Goal: Task Accomplishment & Management: Use online tool/utility

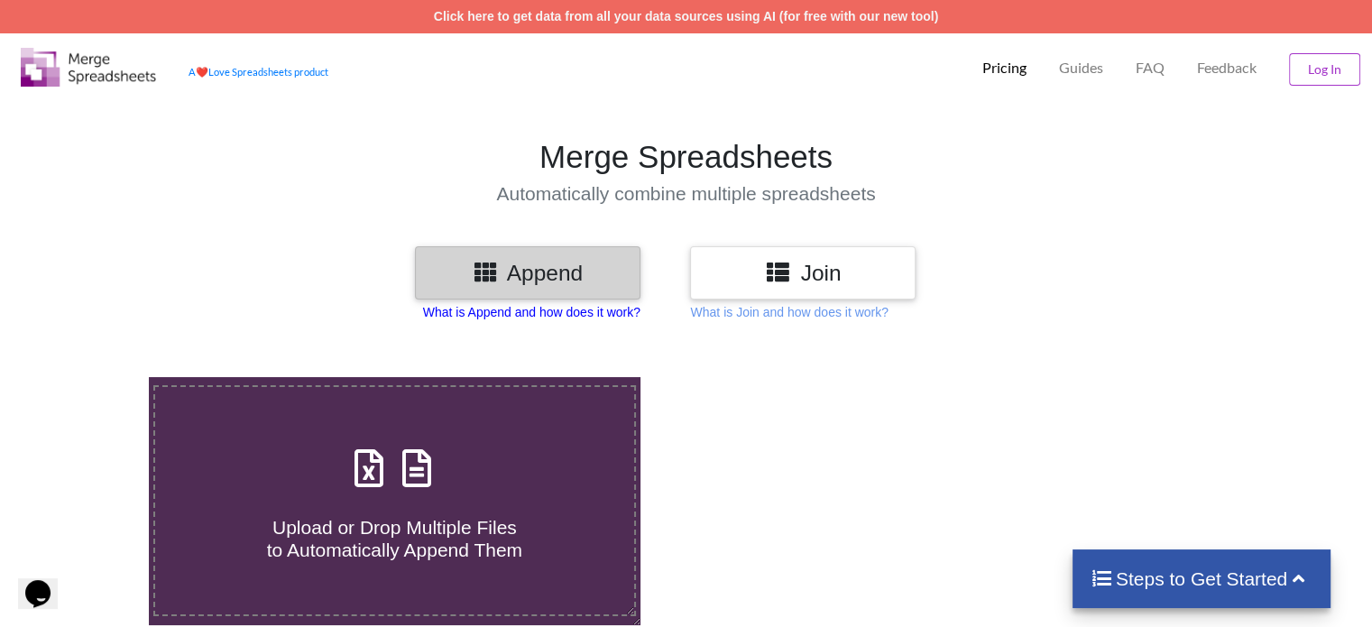
click at [552, 307] on p "What is Append and how does it work?" at bounding box center [531, 312] width 217 height 18
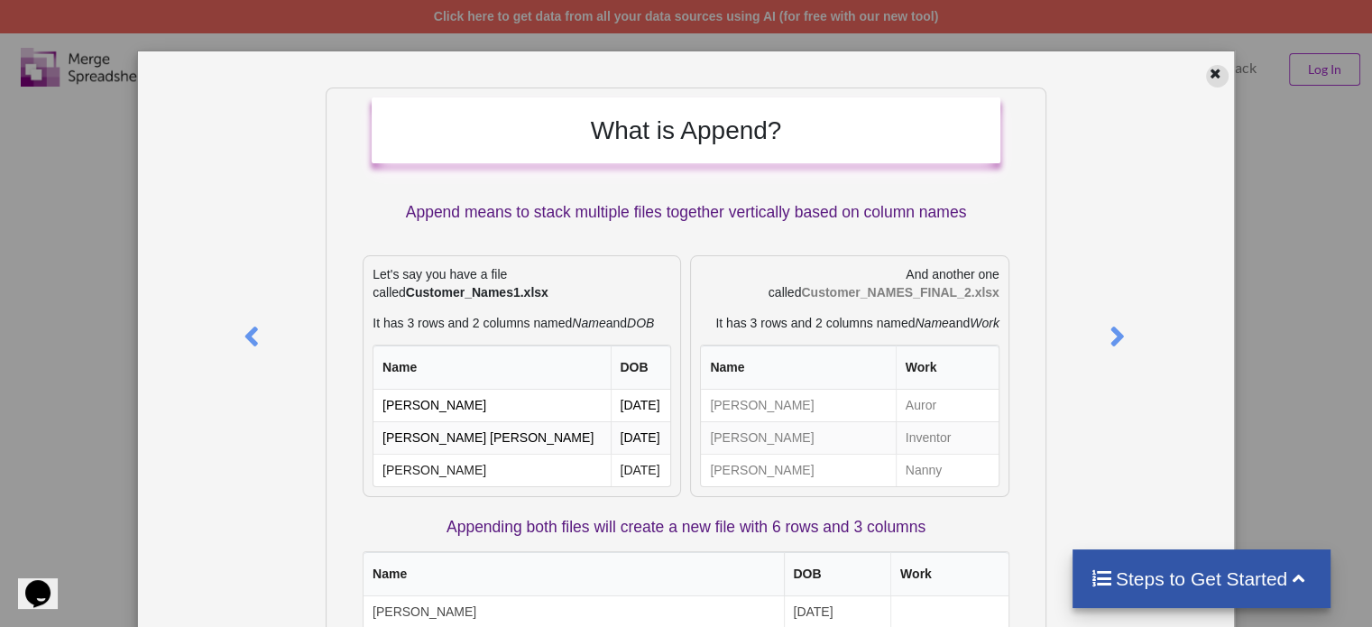
click at [1217, 83] on div at bounding box center [1217, 76] width 23 height 23
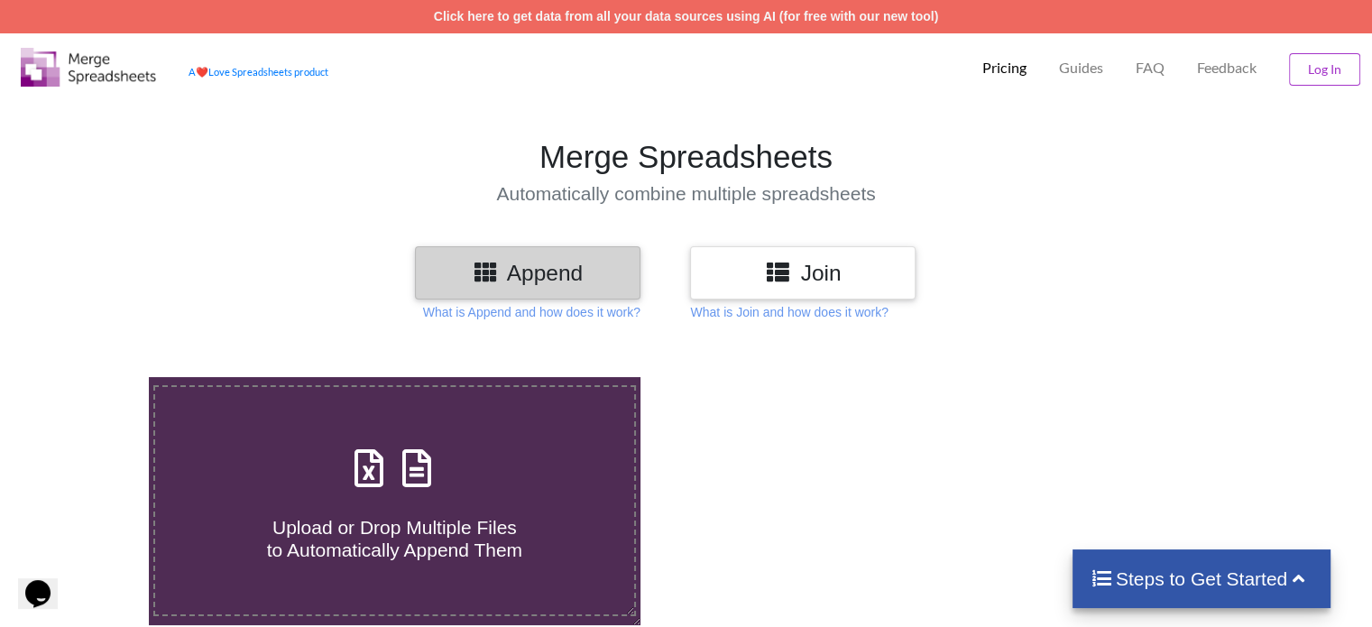
click at [791, 266] on icon at bounding box center [778, 271] width 26 height 23
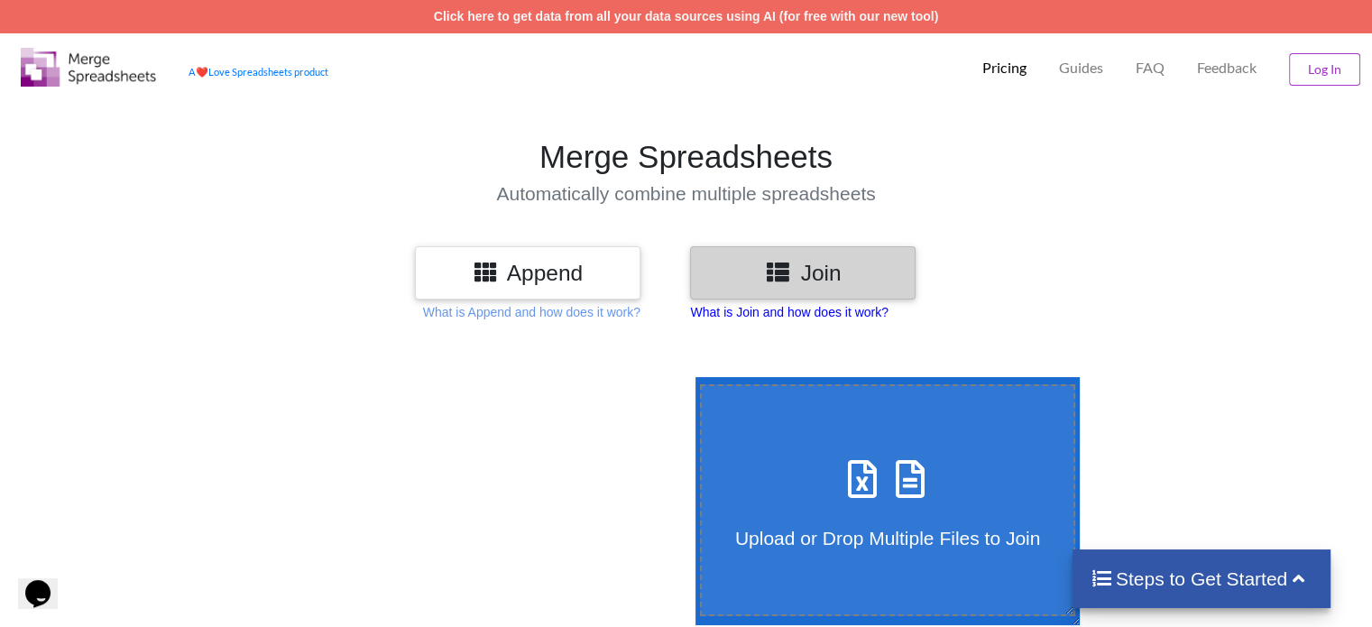
click at [801, 316] on p "What is Join and how does it work?" at bounding box center [789, 312] width 198 height 18
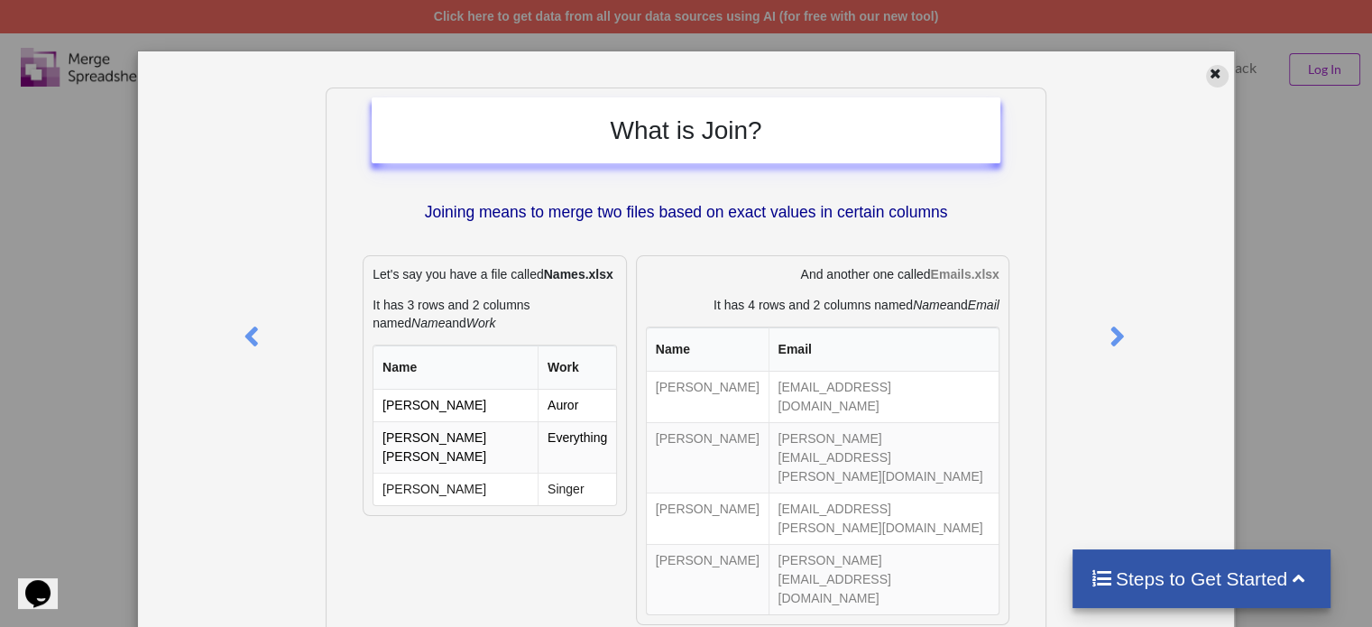
click at [1211, 71] on icon at bounding box center [1215, 71] width 15 height 13
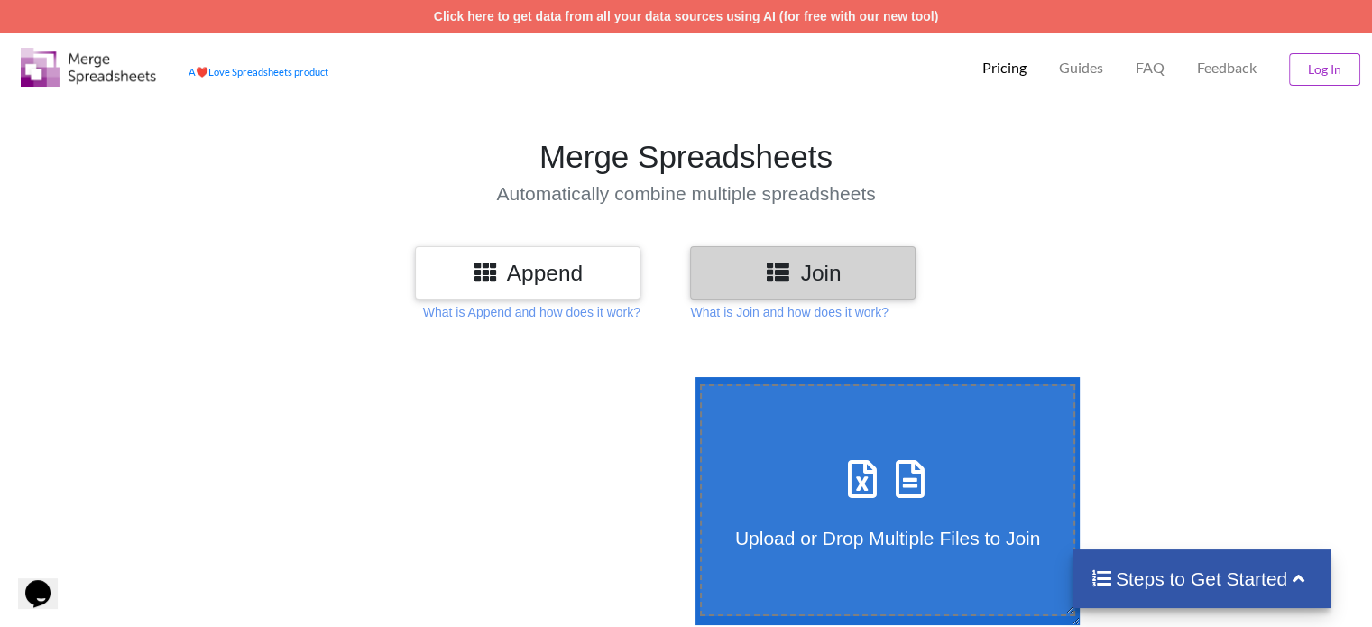
click at [541, 267] on h3 "Append" at bounding box center [527, 273] width 198 height 26
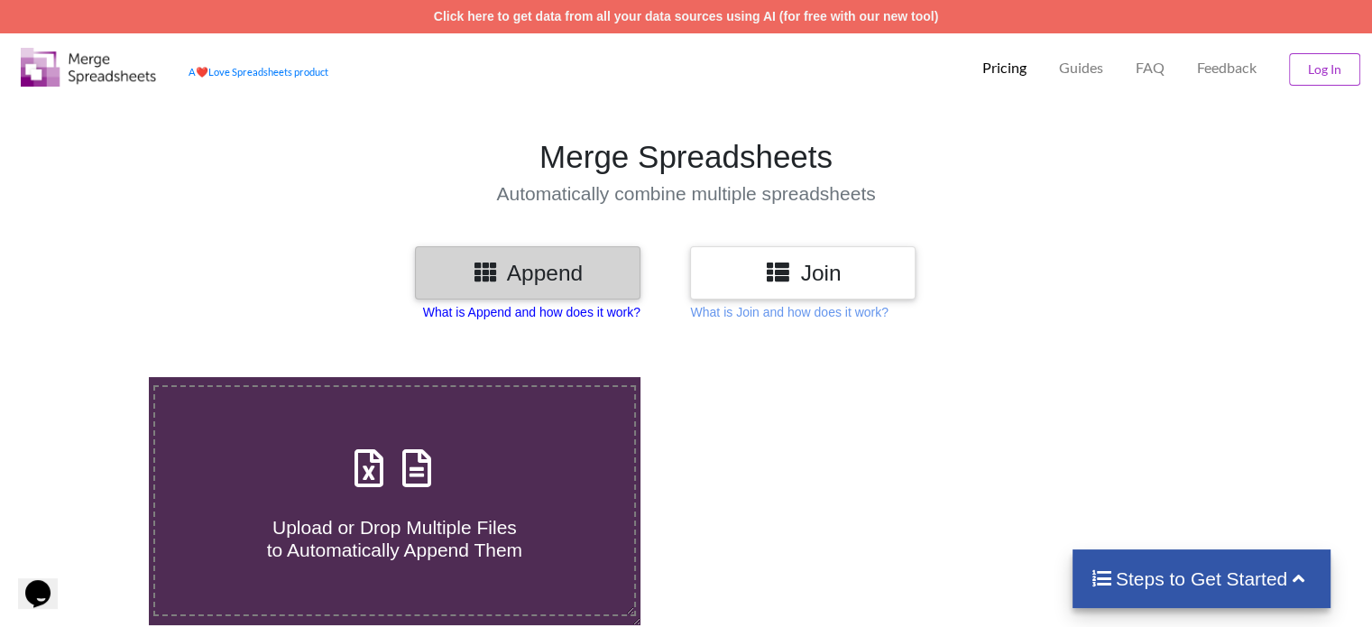
click at [521, 308] on p "What is Append and how does it work?" at bounding box center [531, 312] width 217 height 18
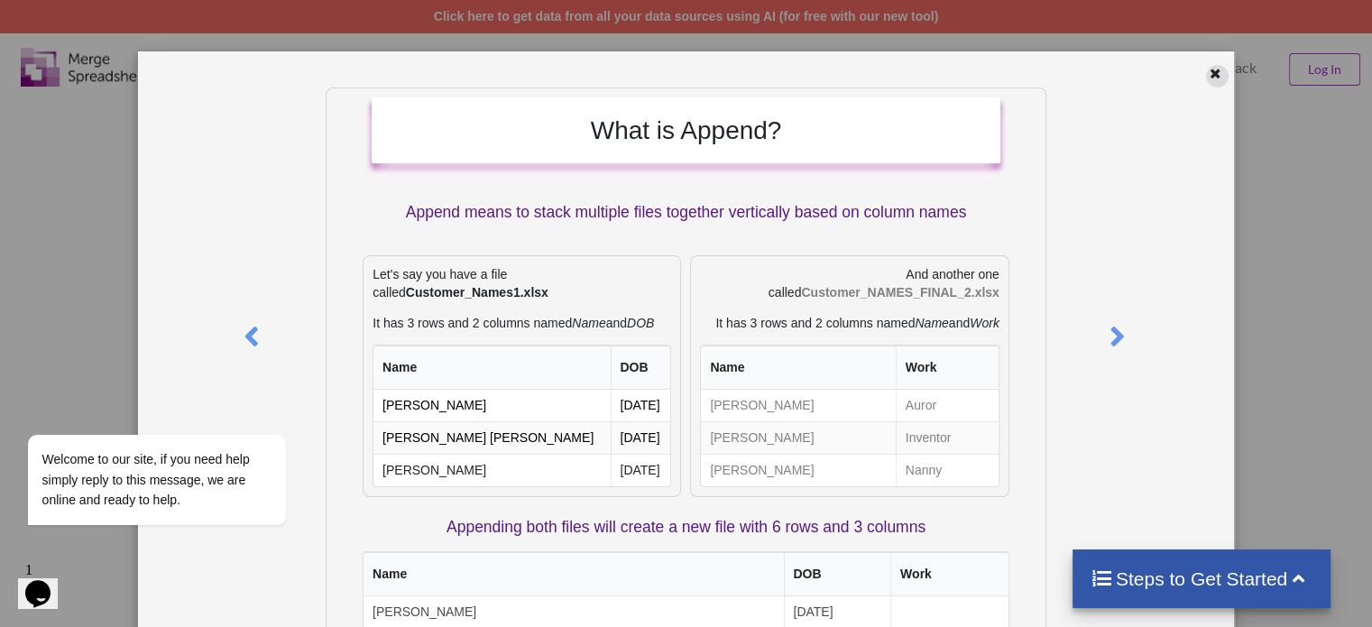
click at [1206, 75] on div at bounding box center [1217, 76] width 23 height 23
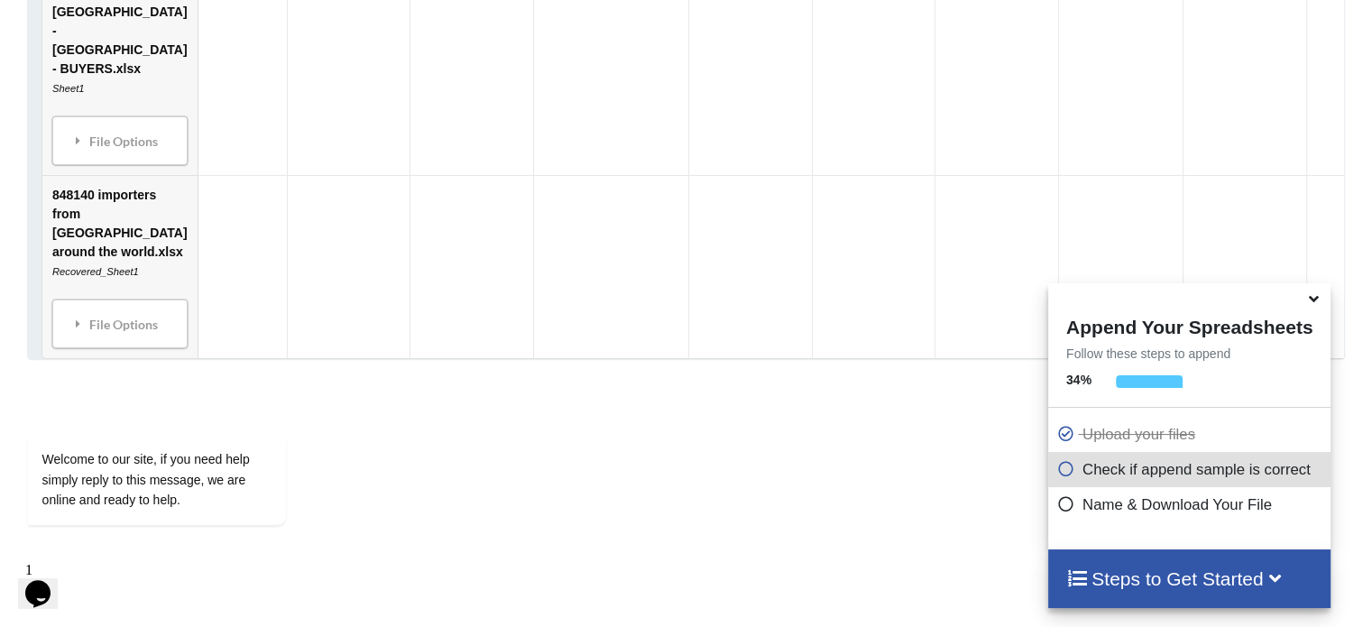
scroll to position [1475, 0]
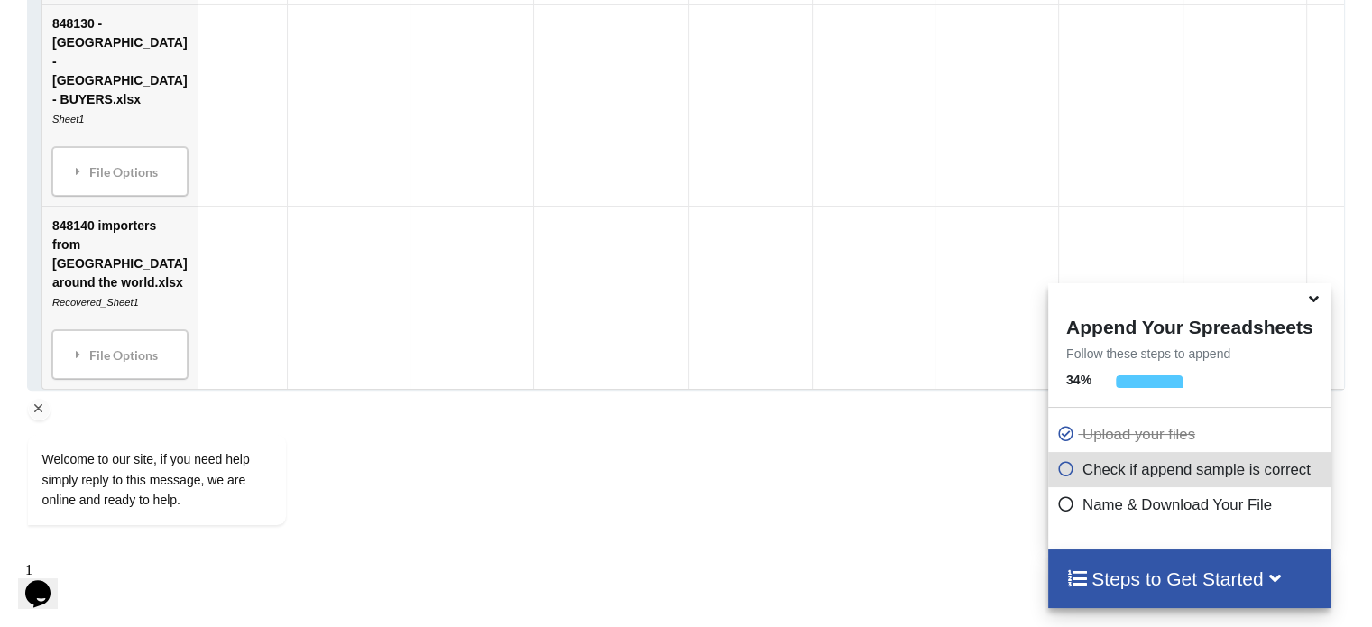
click at [125, 290] on div "Welcome to our site, if you need help simply reply to this message, we are onli…" at bounding box center [180, 405] width 325 height 274
click at [94, 206] on td "848140 importers from [GEOGRAPHIC_DATA] around the world.xlsx Recovered_Sheet1 …" at bounding box center [119, 297] width 155 height 183
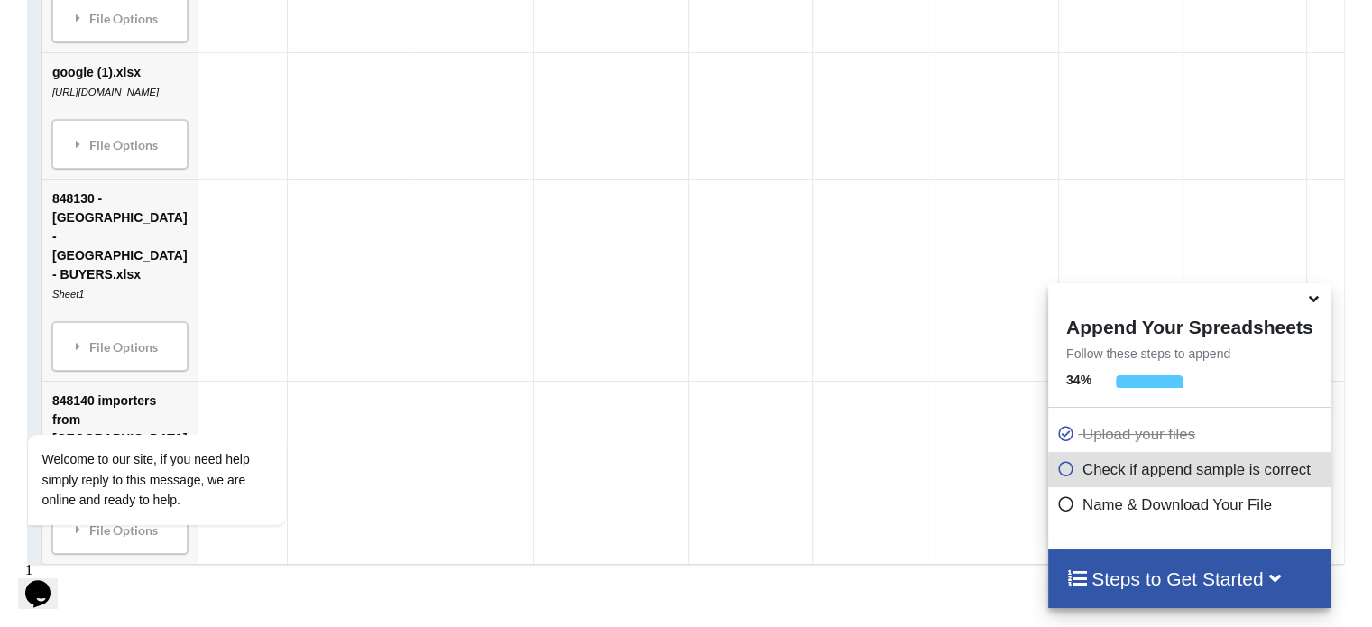
scroll to position [1294, 0]
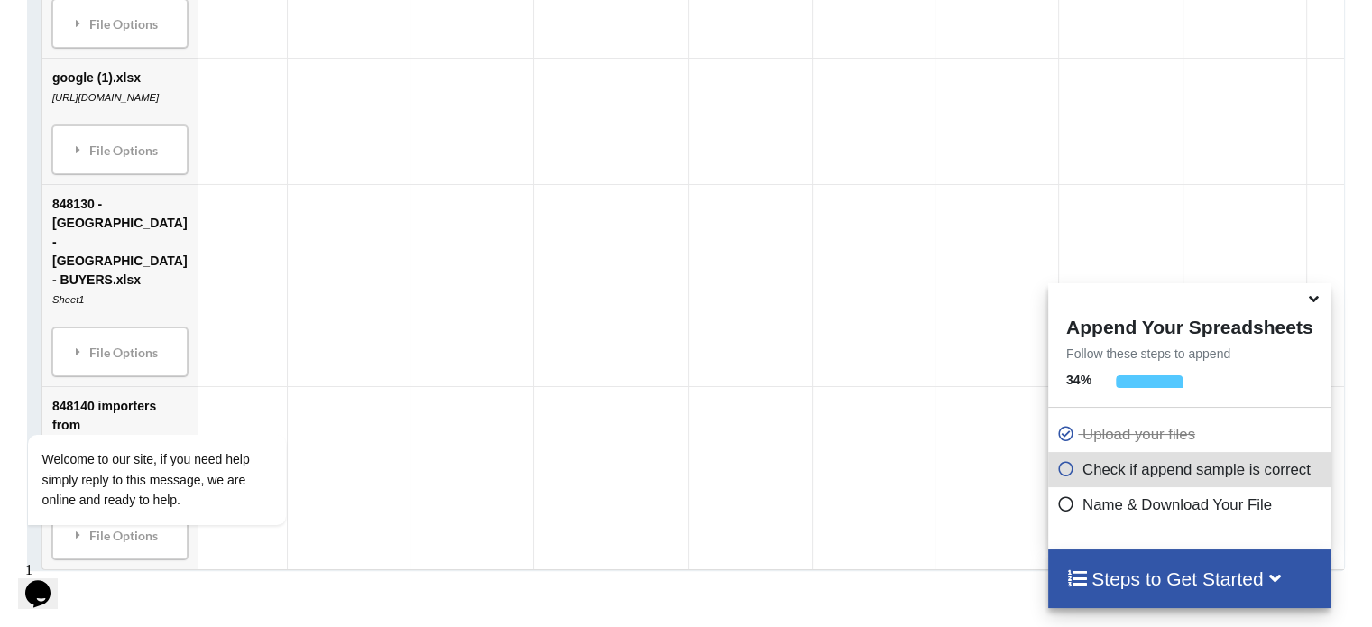
click at [116, 221] on td "848130 - [GEOGRAPHIC_DATA] - [GEOGRAPHIC_DATA] - BUYERS.xlsx Sheet1 File Option…" at bounding box center [119, 285] width 155 height 202
click at [112, 279] on div "Welcome to our site, if you need help simply reply to this message, we are onli…" at bounding box center [180, 405] width 325 height 274
click at [101, 299] on div "Welcome to our site, if you need help simply reply to this message, we are onli…" at bounding box center [180, 405] width 325 height 274
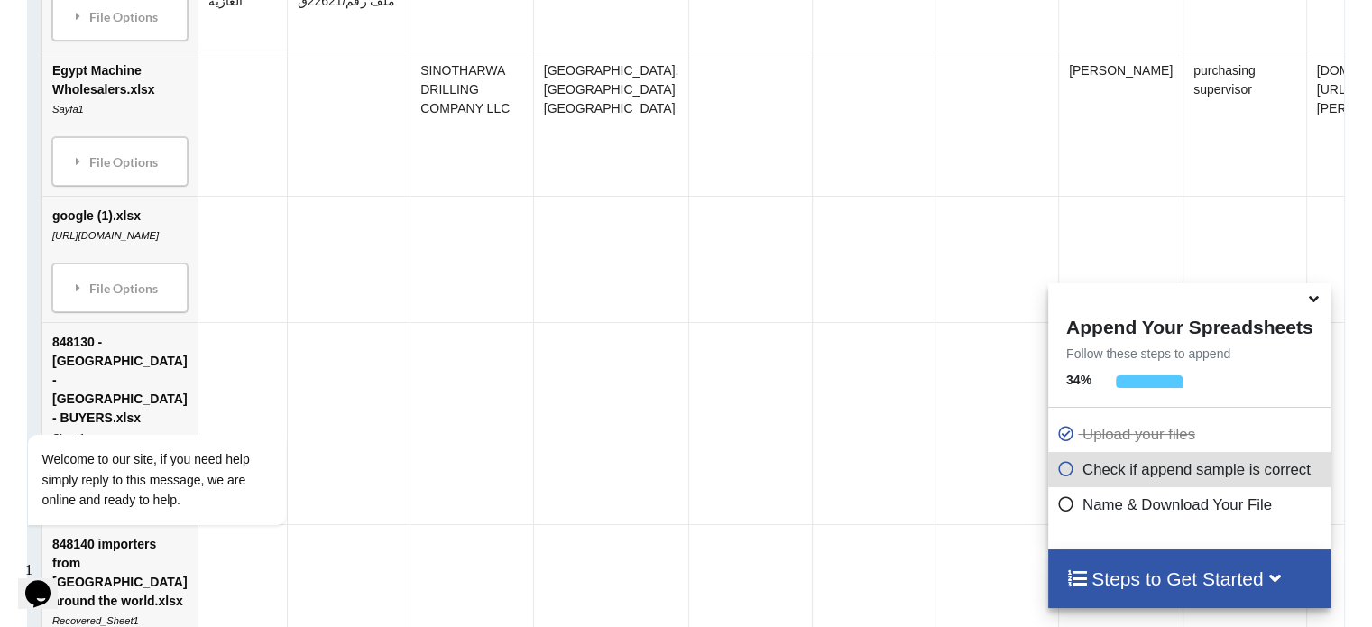
scroll to position [1114, 0]
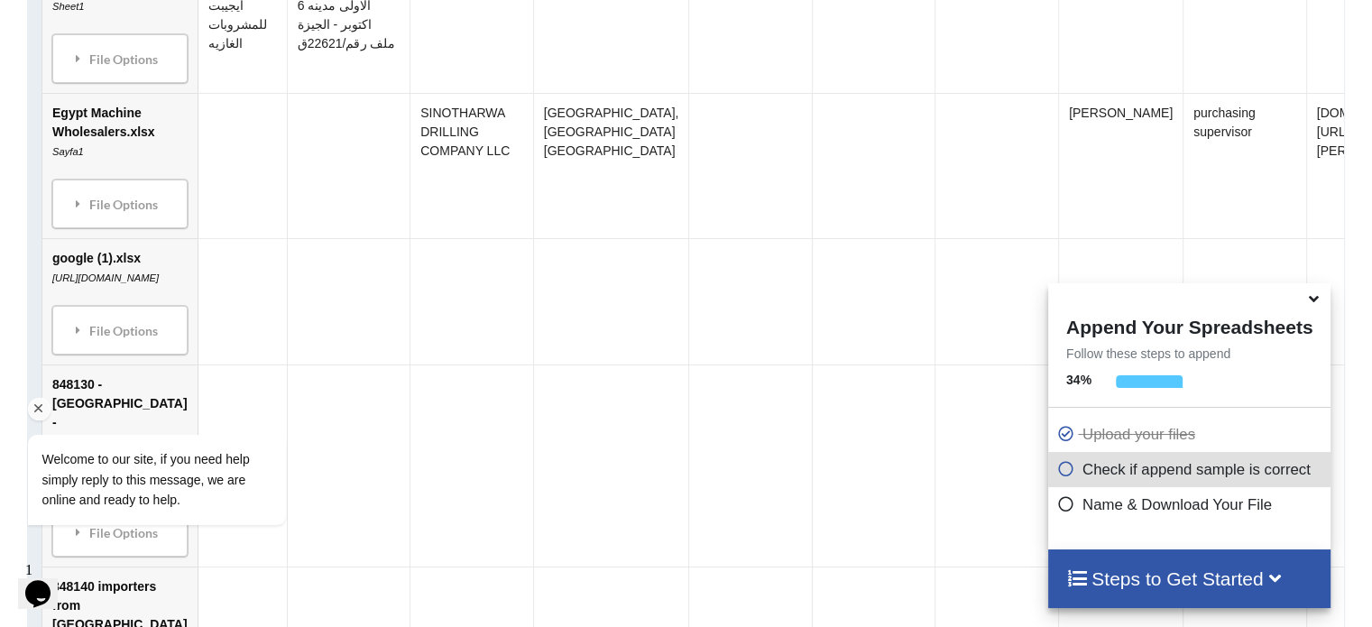
click at [137, 335] on div "Welcome to our site, if you need help simply reply to this message, we are onli…" at bounding box center [180, 405] width 325 height 274
click at [90, 334] on div "Welcome to our site, if you need help simply reply to this message, we are onli…" at bounding box center [180, 405] width 325 height 274
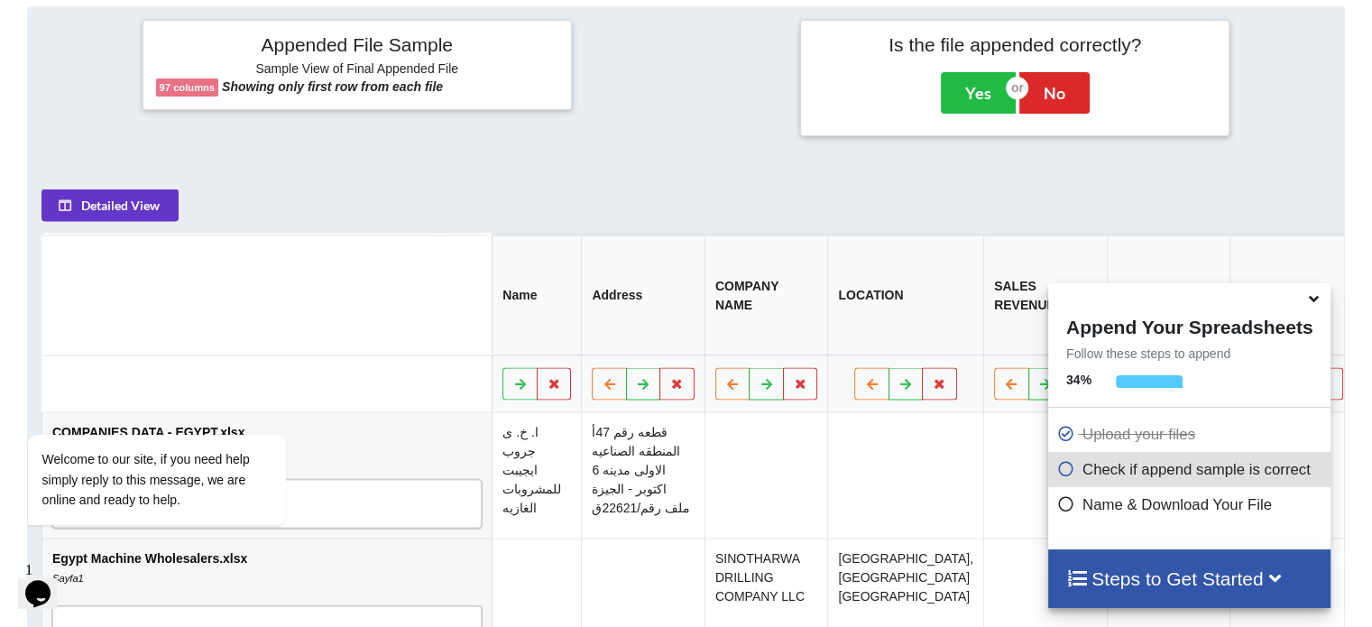
scroll to position [736, 0]
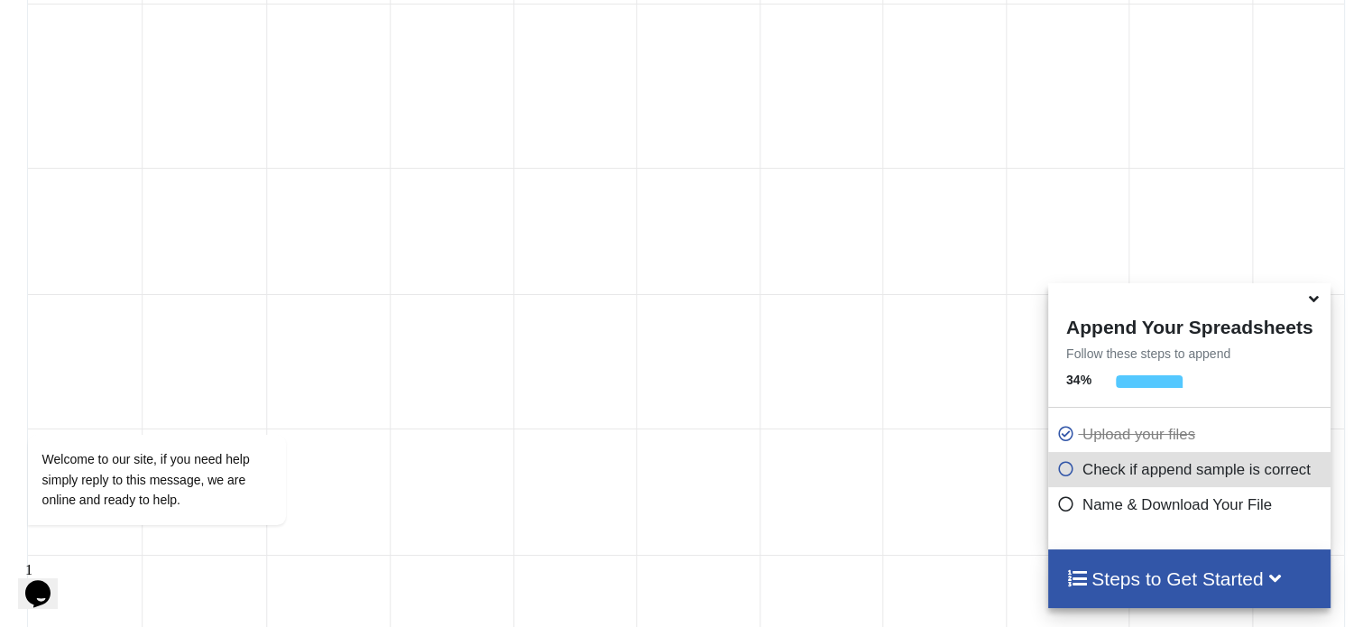
scroll to position [3171, 0]
click at [1196, 587] on h4 "Steps to Get Started" at bounding box center [1189, 578] width 246 height 23
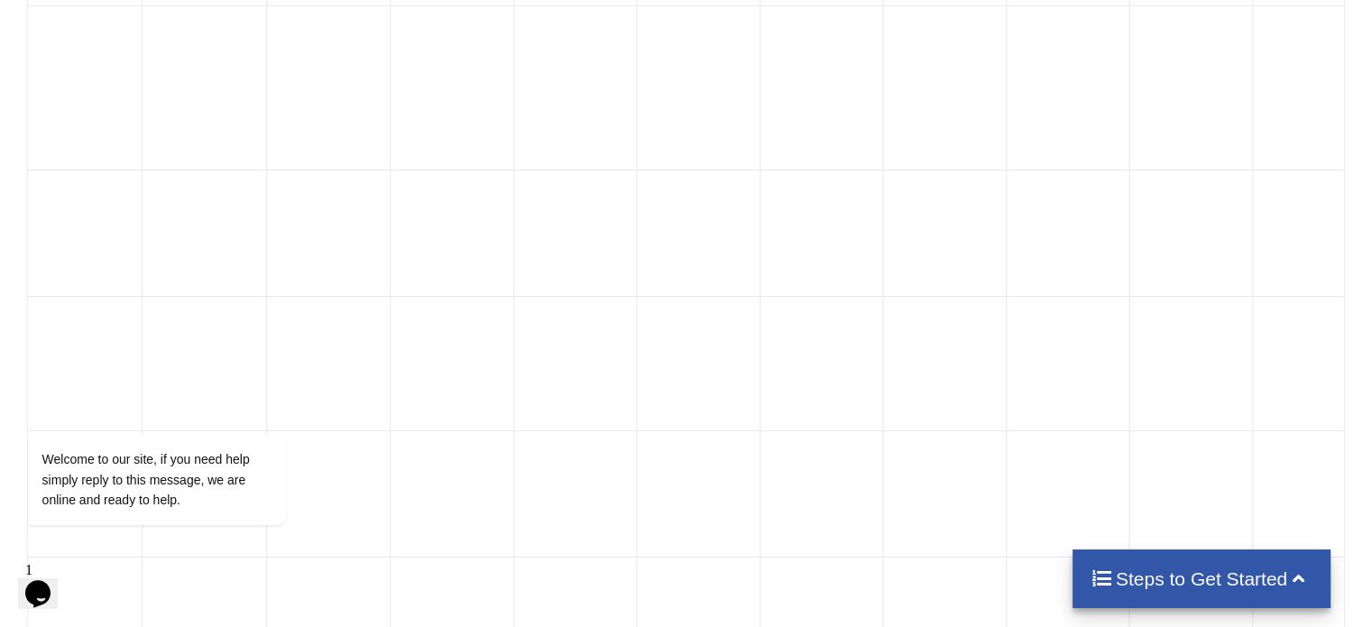
click at [1196, 587] on h4 "Steps to Get Started" at bounding box center [1201, 578] width 223 height 23
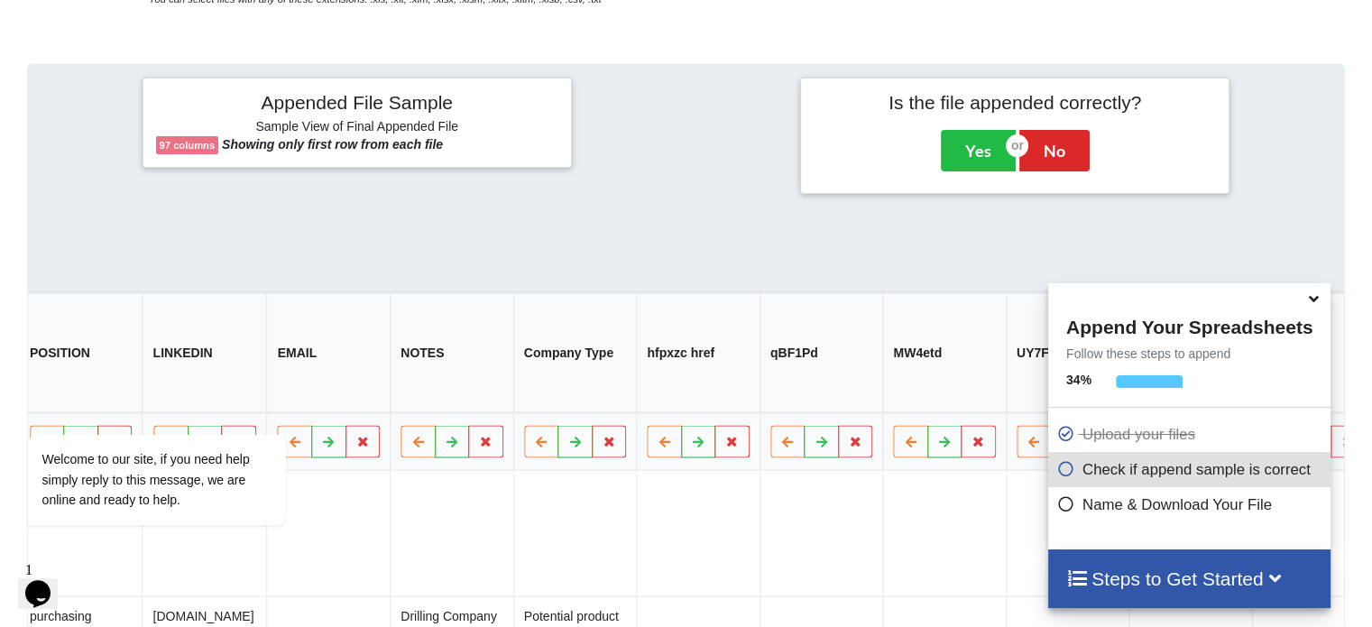
scroll to position [646, 0]
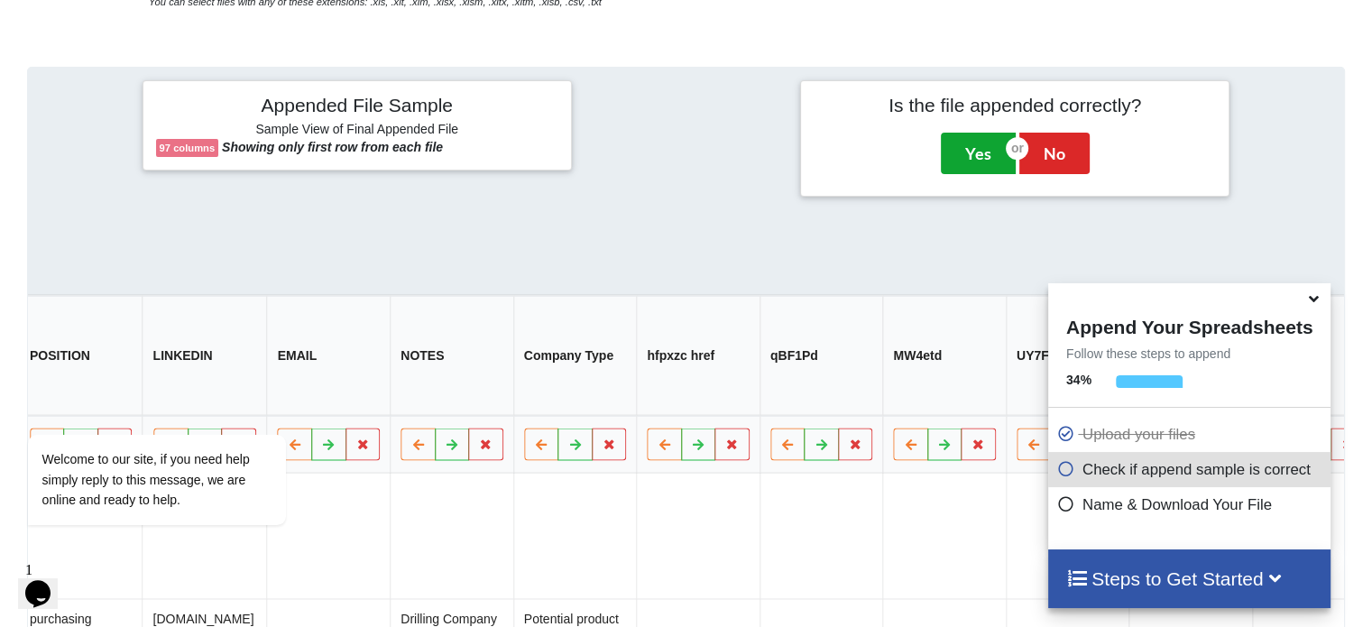
click at [986, 142] on button "Yes" at bounding box center [978, 153] width 75 height 41
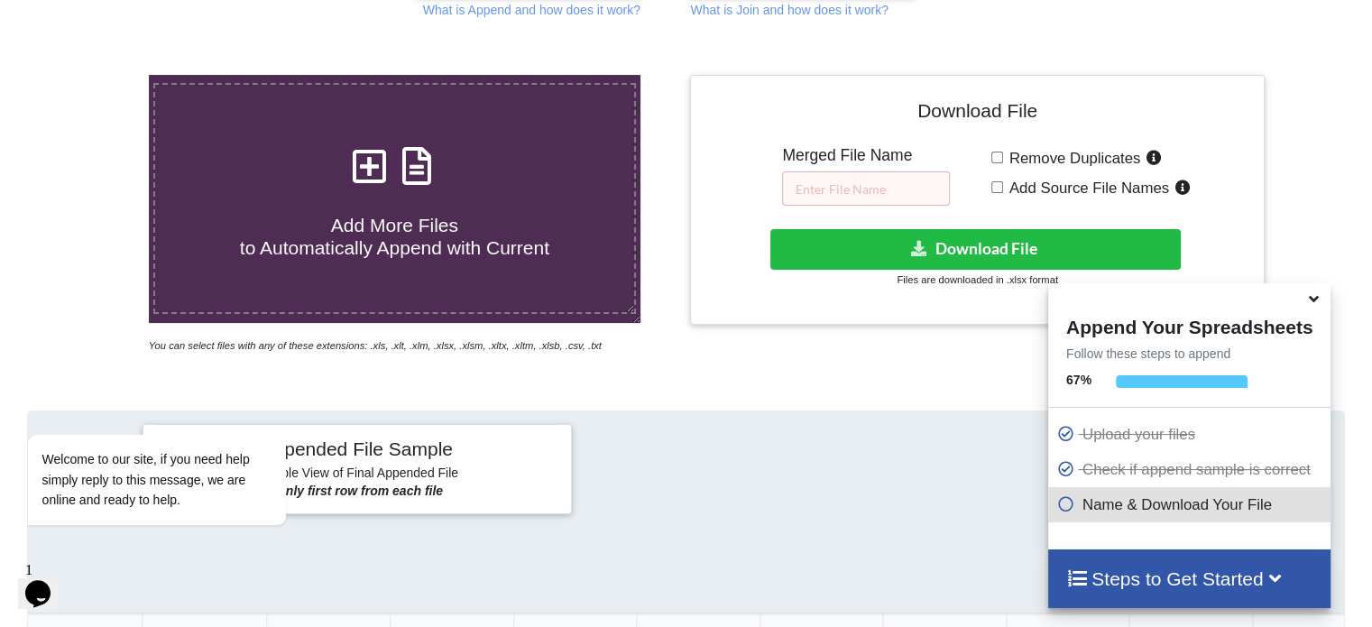
scroll to position [260, 0]
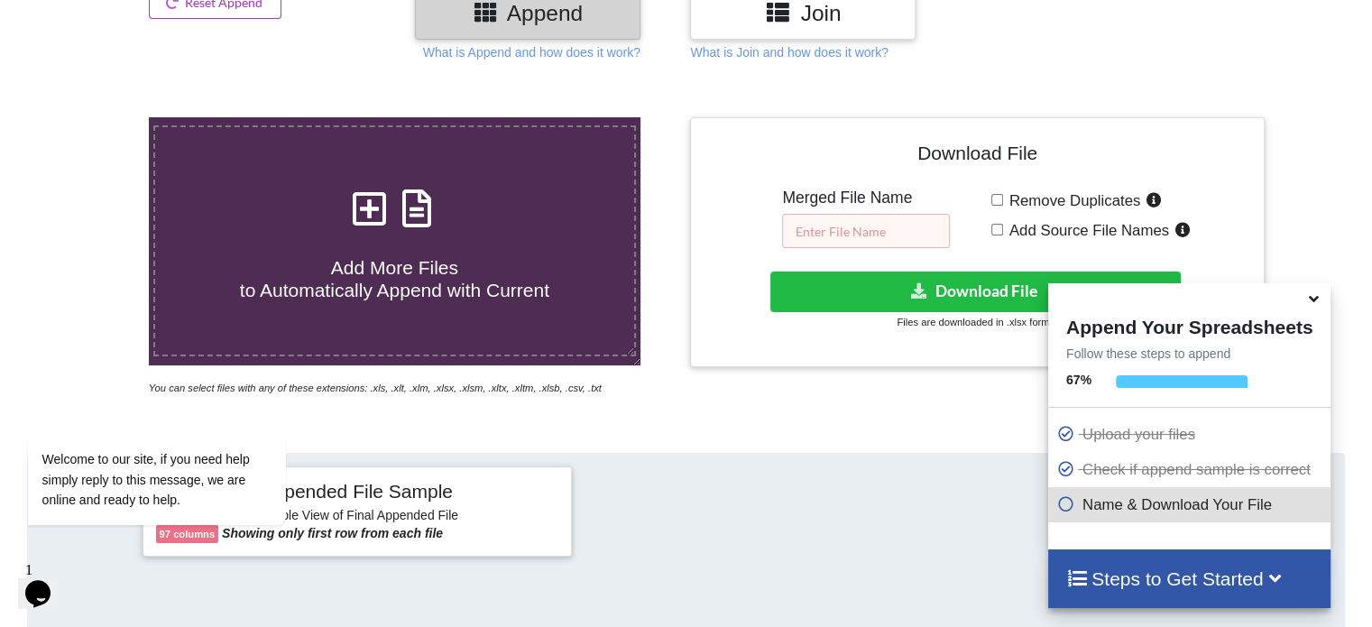
click at [823, 230] on input "text" at bounding box center [866, 231] width 168 height 34
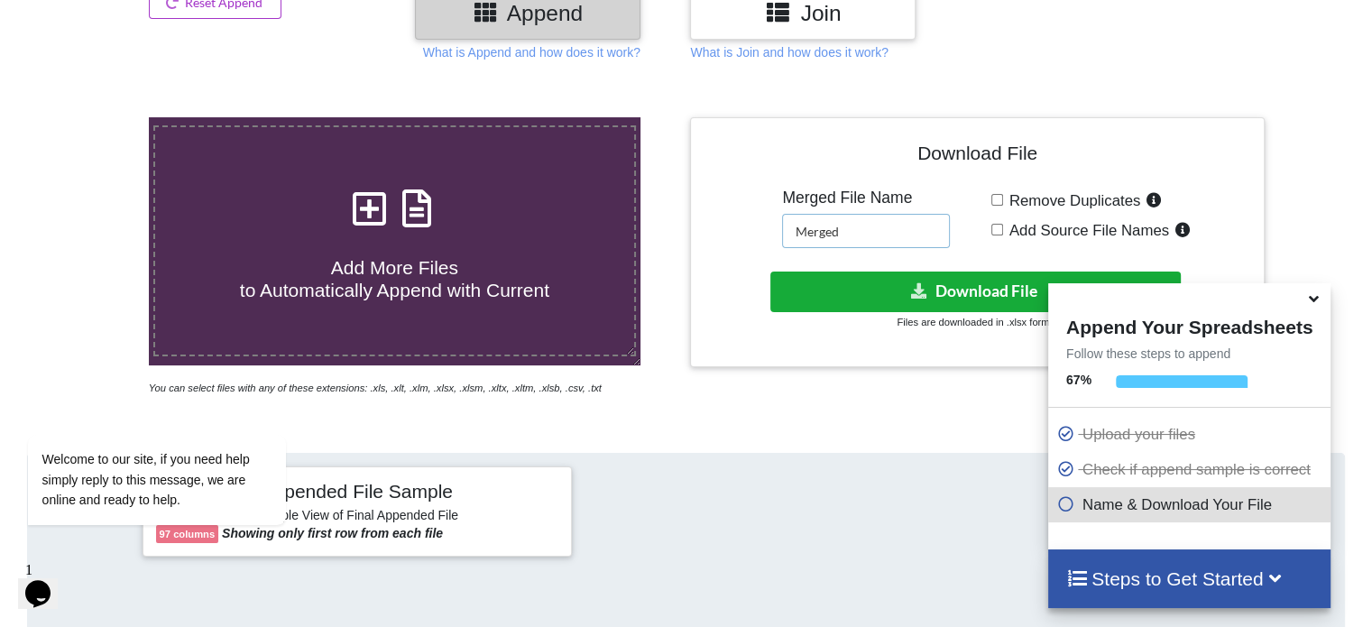
type input "Merged"
click at [847, 299] on button "Download File" at bounding box center [975, 291] width 410 height 41
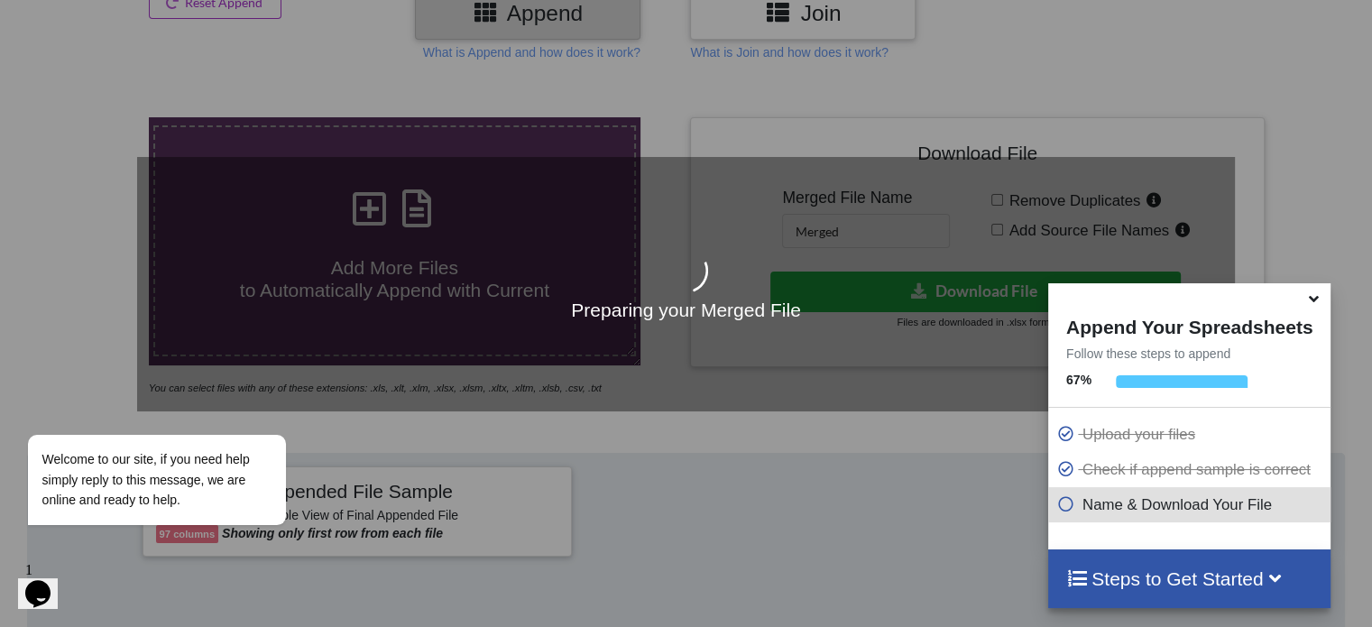
click at [765, 324] on div "Preparing your Merged File" at bounding box center [686, 284] width 1098 height 253
drag, startPoint x: 753, startPoint y: 252, endPoint x: 810, endPoint y: 221, distance: 64.6
click at [758, 246] on div "Preparing your Merged File" at bounding box center [686, 284] width 1098 height 253
click at [1102, 178] on div "Preparing your Merged File" at bounding box center [686, 284] width 1098 height 253
click at [1316, 304] on icon at bounding box center [1313, 296] width 19 height 16
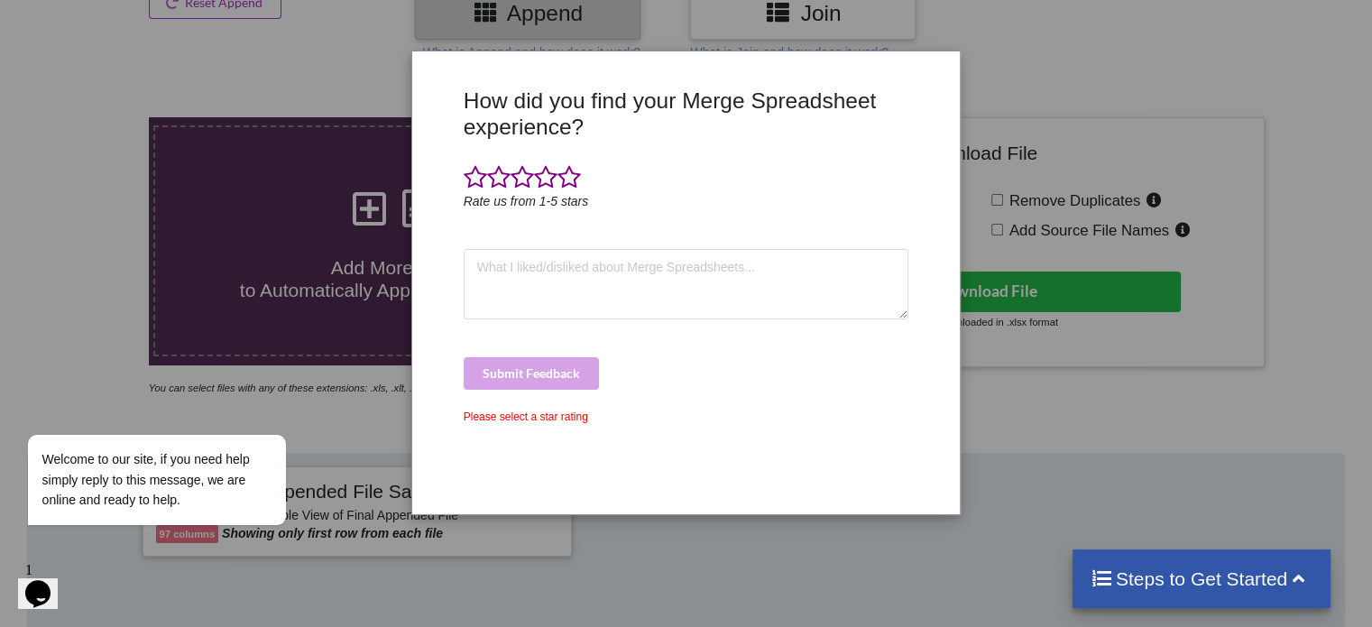
click at [1007, 127] on div "How did you find your Merge Spreadsheet experience? Rate us from 1-5 stars Subm…" at bounding box center [686, 313] width 1372 height 627
click at [915, 104] on div at bounding box center [935, 294] width 45 height 414
click at [526, 182] on span at bounding box center [522, 177] width 23 height 25
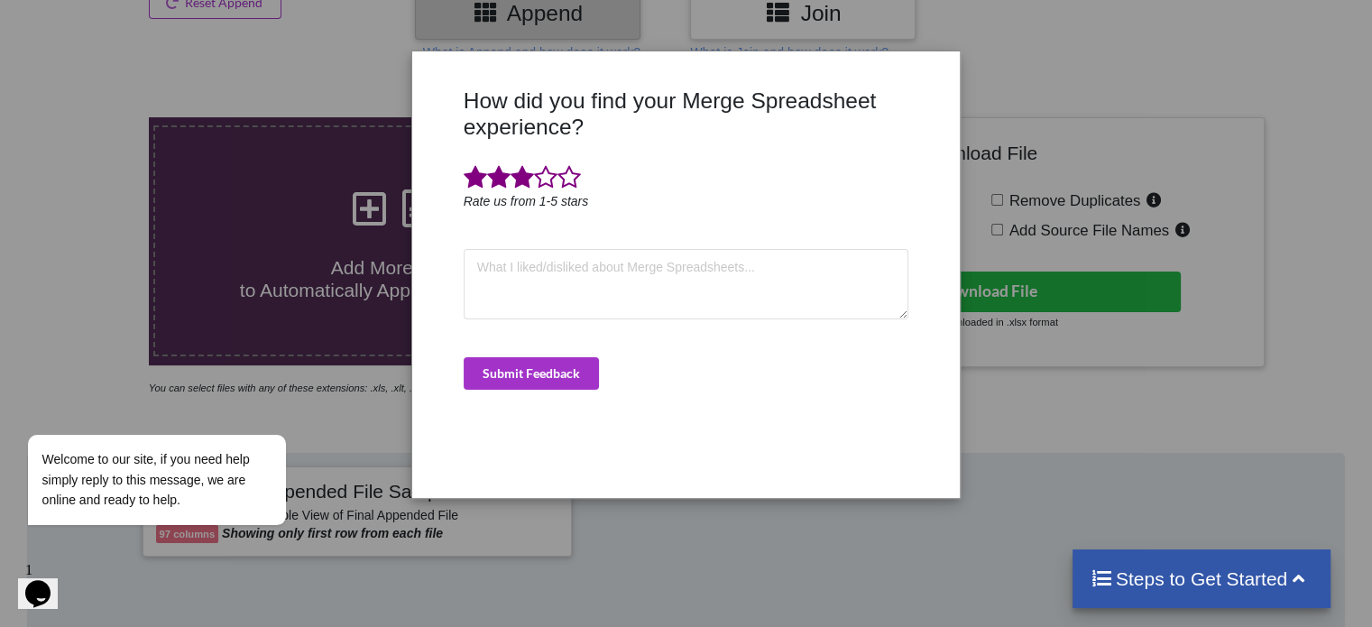
click at [1043, 367] on div "How did you find your Merge Spreadsheet experience? Rate us from 1-5 stars Subm…" at bounding box center [686, 313] width 1372 height 627
click at [560, 376] on button "Submit Feedback" at bounding box center [531, 373] width 135 height 32
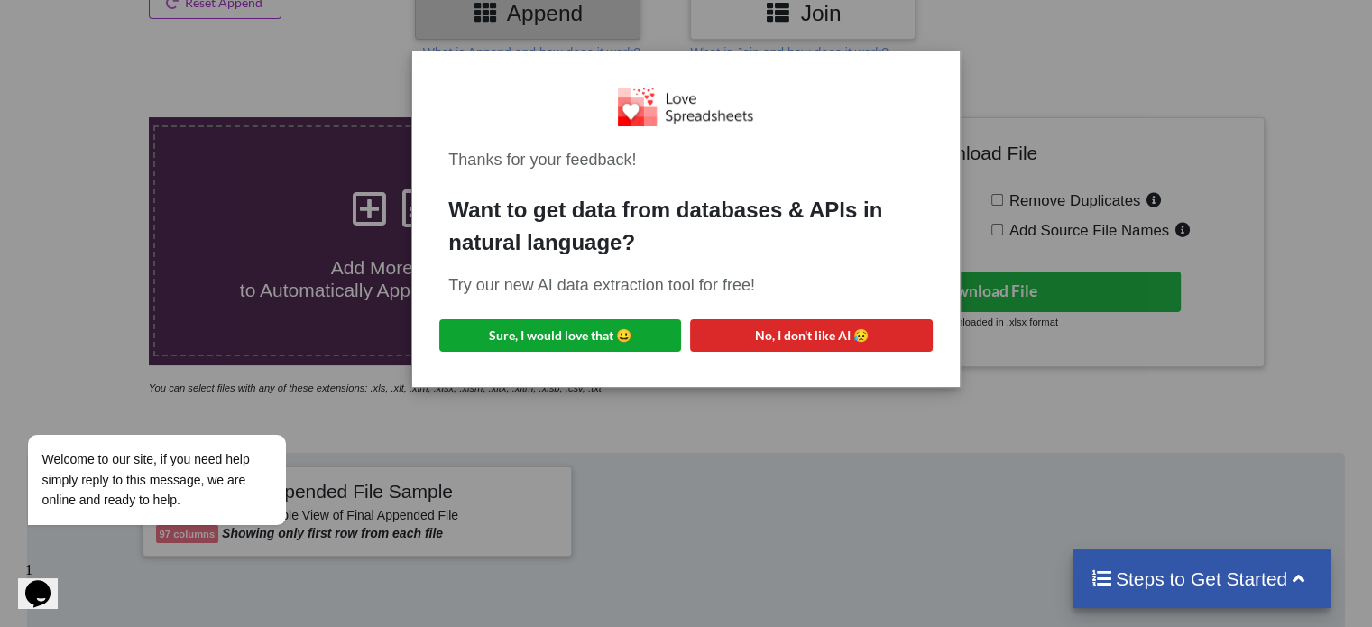
click at [637, 334] on button "Sure, I would love that 😀" at bounding box center [560, 335] width 242 height 32
drag, startPoint x: 863, startPoint y: 522, endPoint x: 837, endPoint y: 454, distance: 73.4
click at [861, 514] on div "Thanks for your feedback! Want to get data from databases & APIs in natural lan…" at bounding box center [686, 313] width 1372 height 627
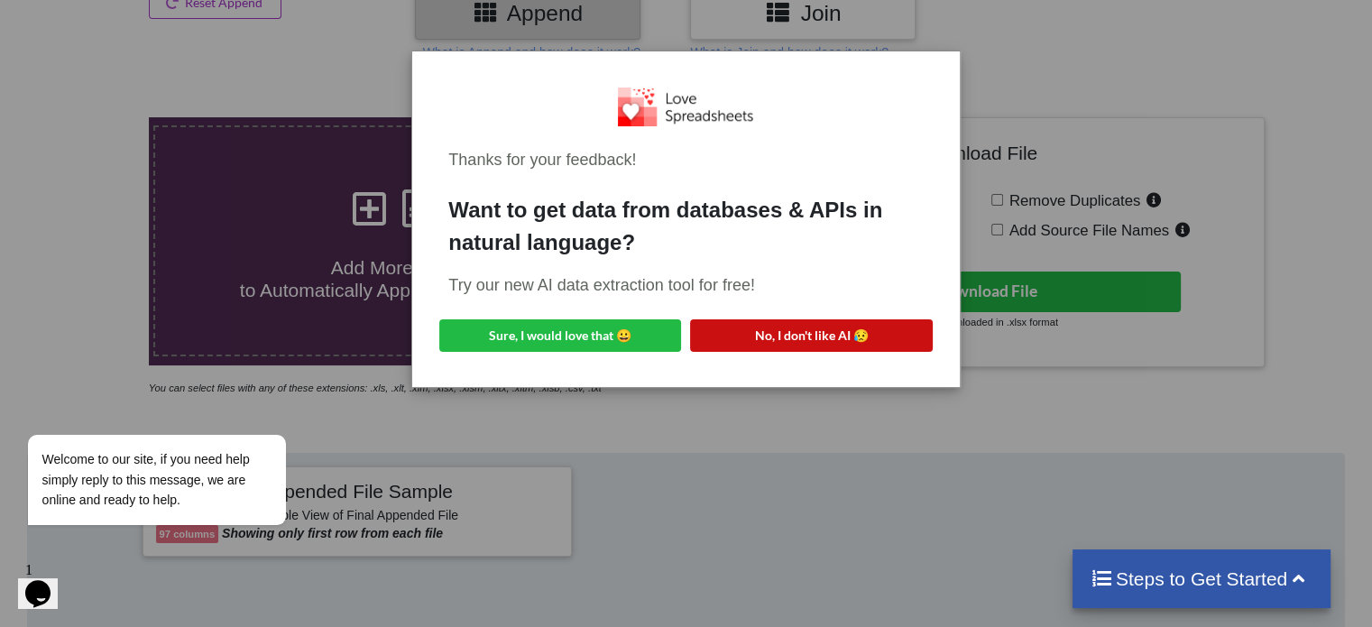
click at [810, 344] on button "No, I don't like AI 😥" at bounding box center [811, 335] width 242 height 32
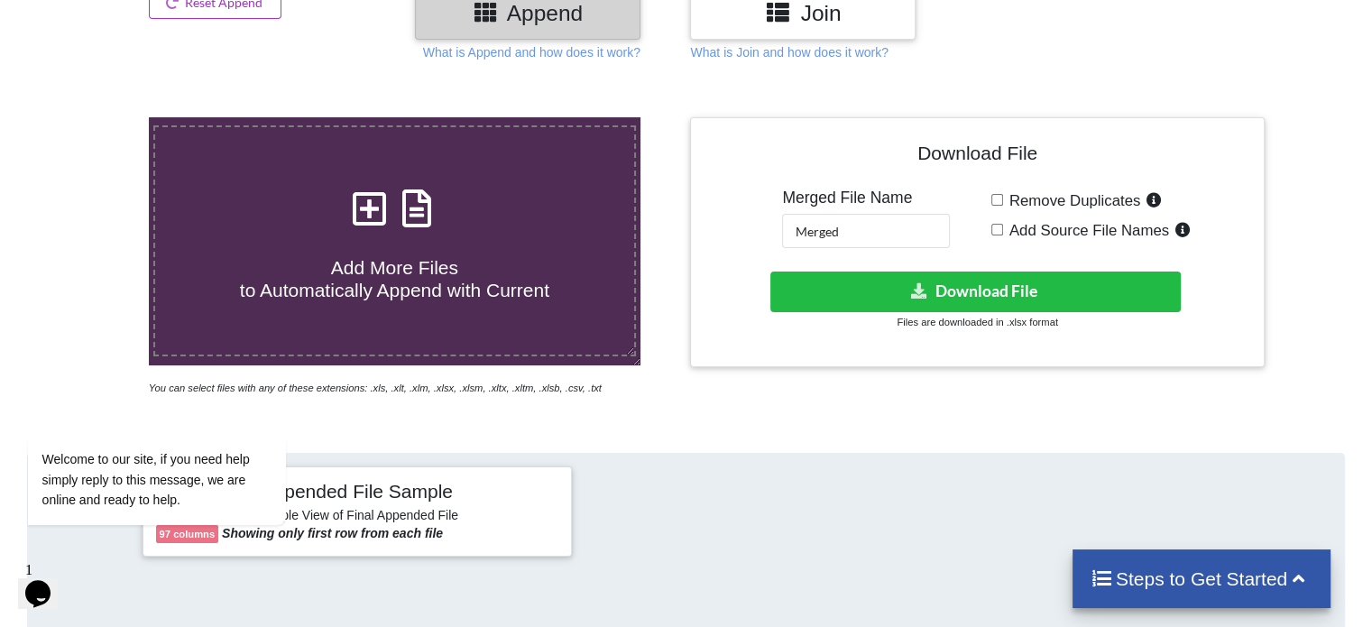
click at [997, 194] on input "Remove Duplicates" at bounding box center [997, 200] width 12 height 12
checkbox input "true"
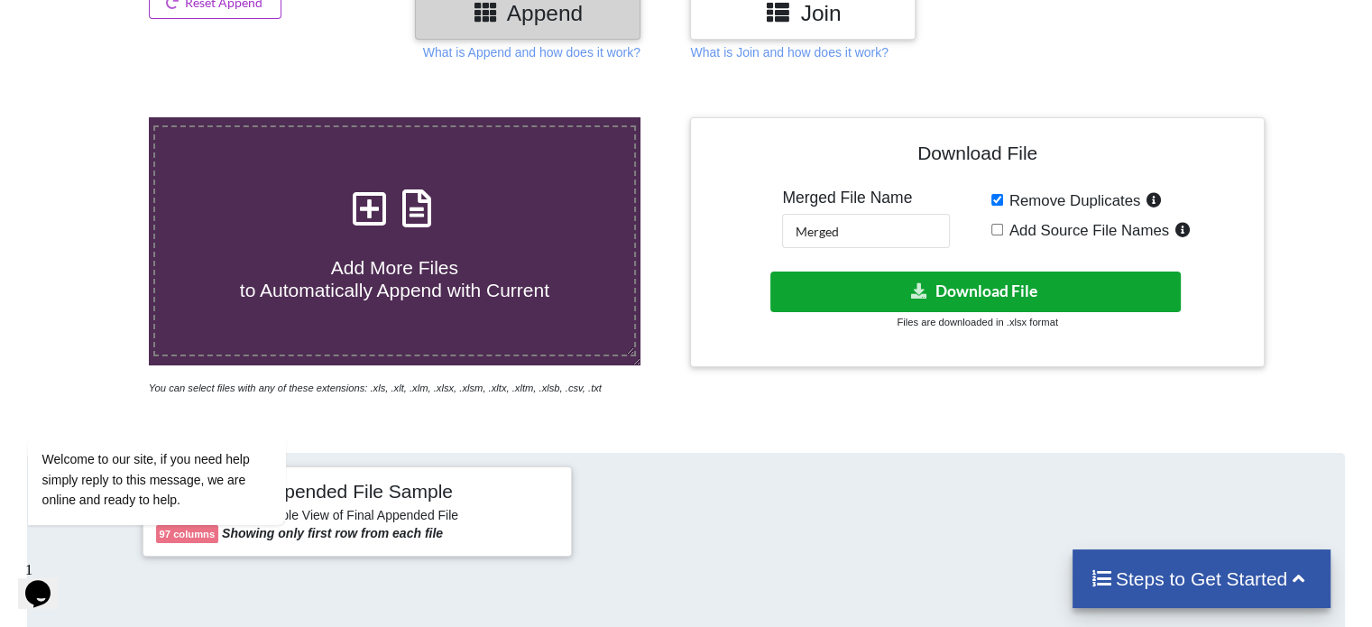
click at [1014, 293] on button "Download File" at bounding box center [975, 291] width 410 height 41
